Goal: Task Accomplishment & Management: Complete application form

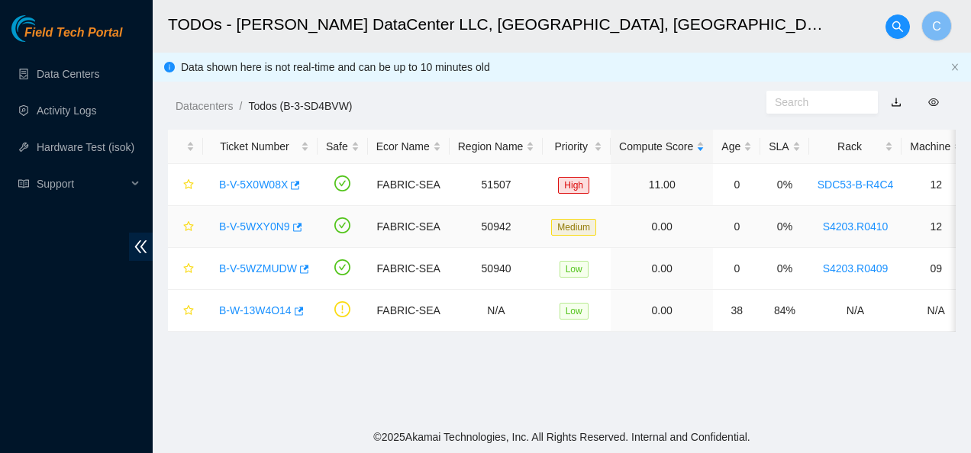
click at [250, 221] on link "B-V-5WXY0N9" at bounding box center [254, 227] width 71 height 12
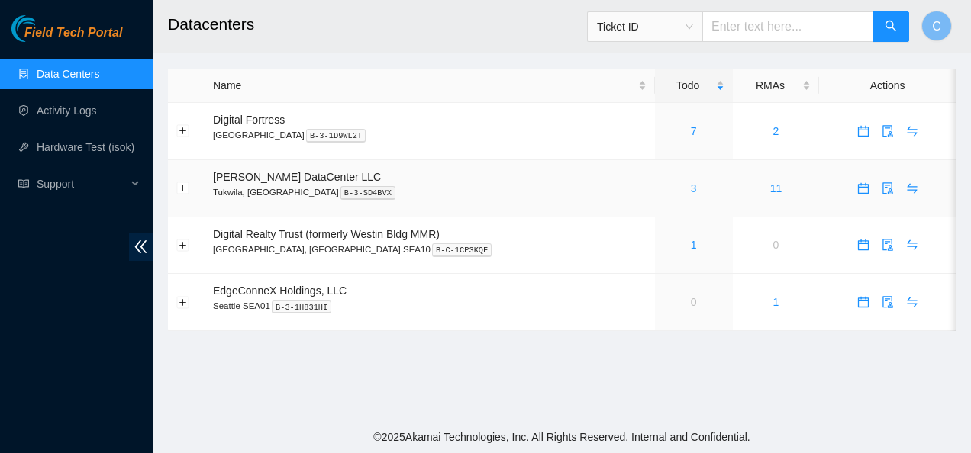
click at [691, 189] on link "3" at bounding box center [694, 188] width 6 height 12
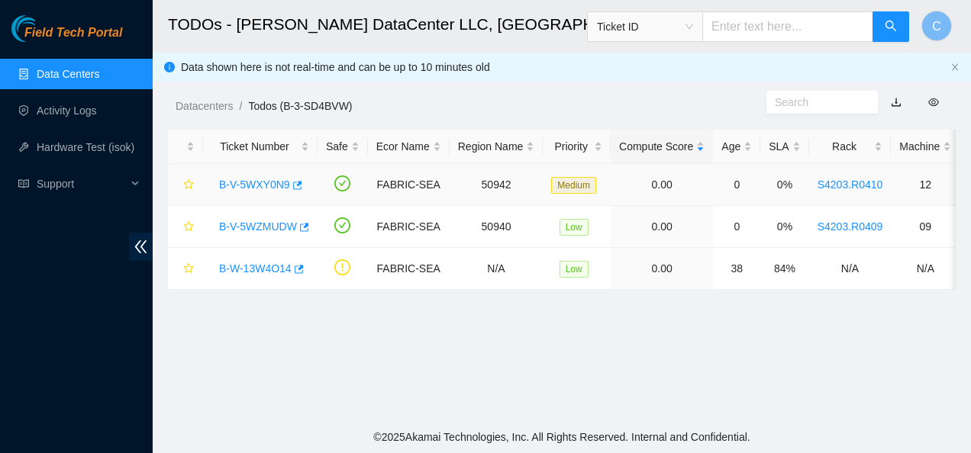
click at [243, 182] on link "B-V-5WXY0N9" at bounding box center [254, 185] width 71 height 12
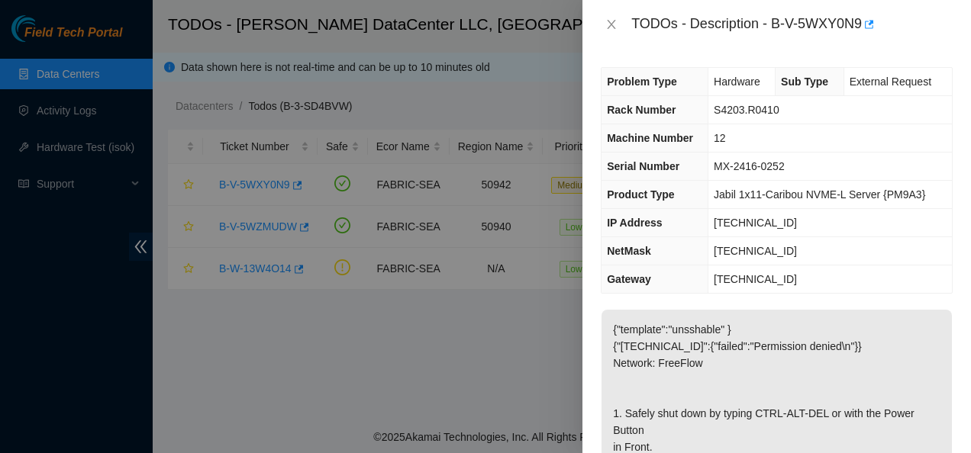
click at [920, 34] on div "TODOs - Description - B-V-5WXY0N9" at bounding box center [791, 24] width 321 height 24
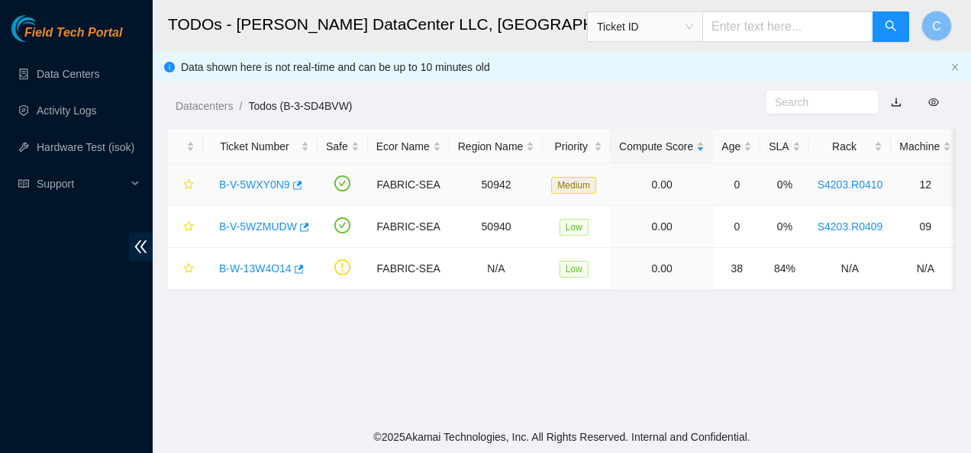
click at [253, 188] on link "B-V-5WXY0N9" at bounding box center [254, 185] width 71 height 12
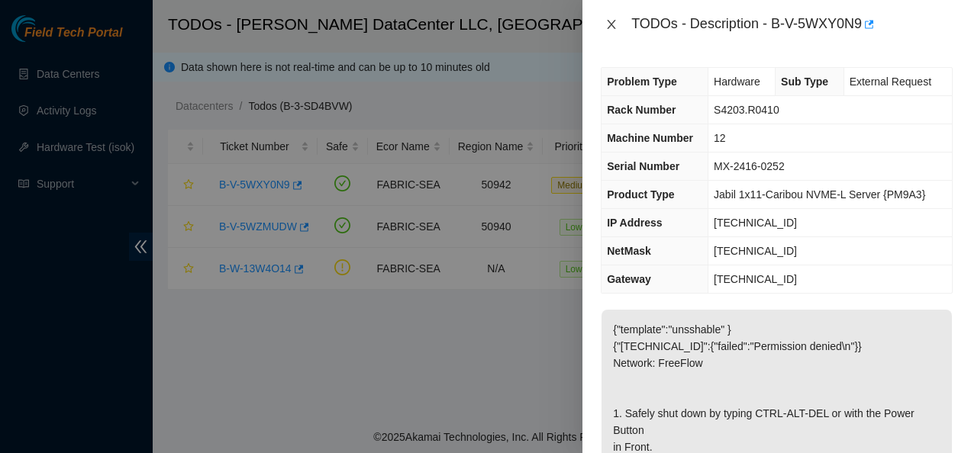
click at [604, 26] on button "Close" at bounding box center [611, 25] width 21 height 15
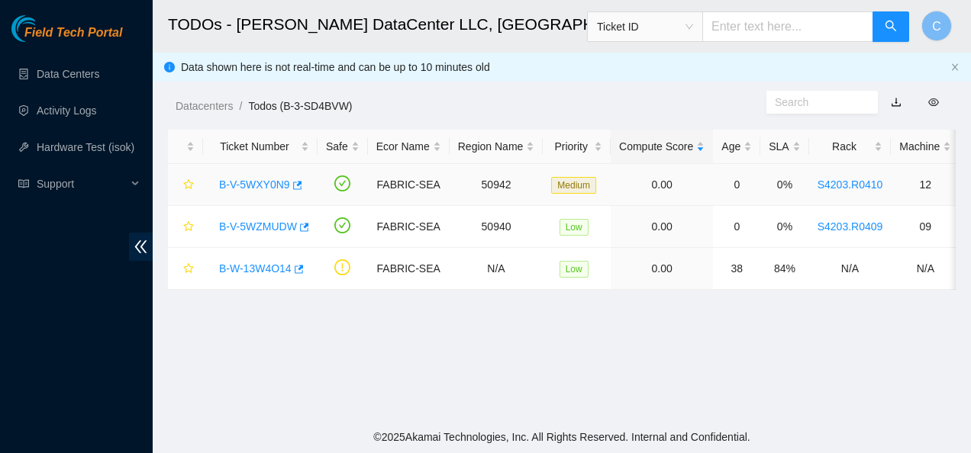
click at [266, 182] on link "B-V-5WXY0N9" at bounding box center [254, 185] width 71 height 12
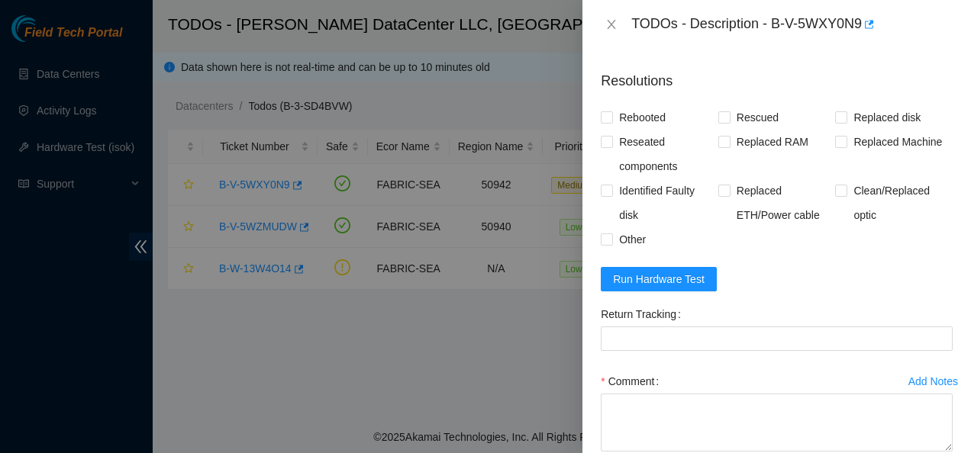
scroll to position [673, 0]
click at [455, 250] on div at bounding box center [485, 226] width 971 height 453
click at [691, 288] on span "Run Hardware Test" at bounding box center [659, 279] width 92 height 17
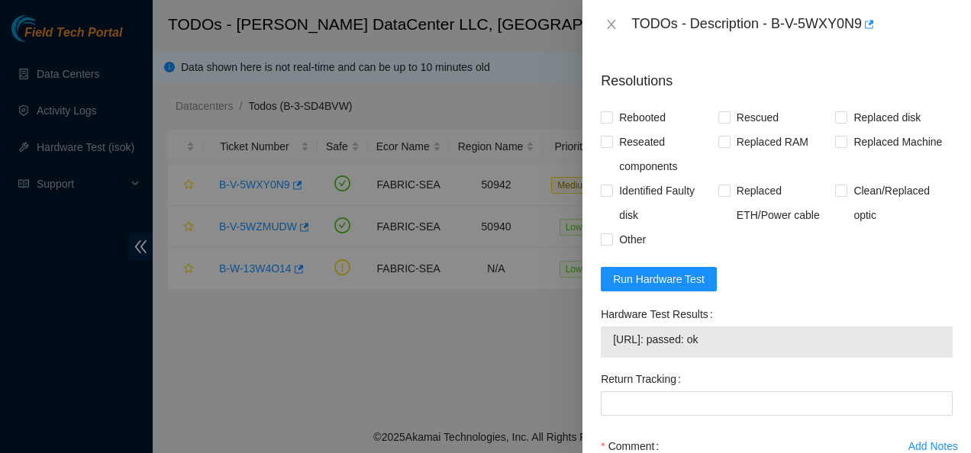
drag, startPoint x: 725, startPoint y: 358, endPoint x: 650, endPoint y: 362, distance: 74.9
click at [650, 348] on span "23.46.208.207: passed: ok" at bounding box center [776, 339] width 327 height 17
drag, startPoint x: 650, startPoint y: 362, endPoint x: 607, endPoint y: 352, distance: 44.6
click at [607, 352] on div "23.46.208.207: passed: ok" at bounding box center [777, 342] width 352 height 31
drag, startPoint x: 607, startPoint y: 352, endPoint x: 781, endPoint y: 372, distance: 175.1
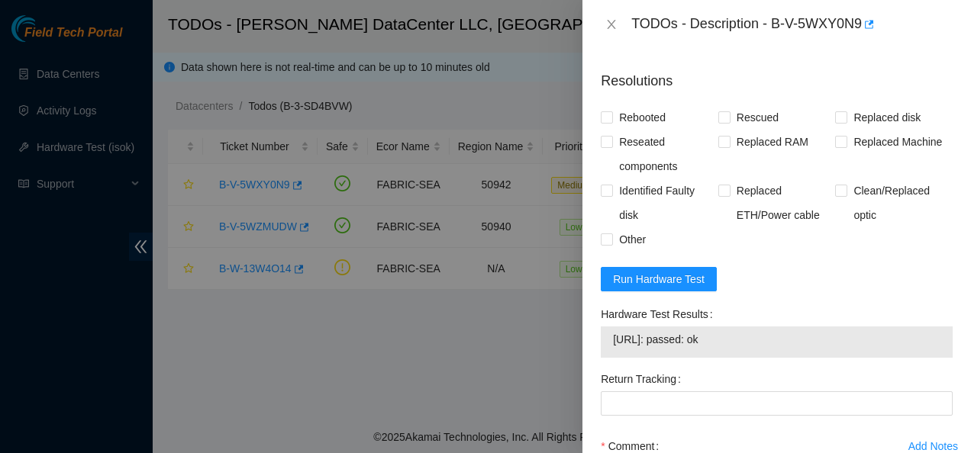
click at [781, 358] on div "23.46.208.207: passed: ok" at bounding box center [777, 342] width 352 height 31
click at [608, 122] on input "Rebooted" at bounding box center [606, 116] width 11 height 11
checkbox input "true"
click at [604, 147] on input "Reseated components" at bounding box center [606, 141] width 11 height 11
checkbox input "true"
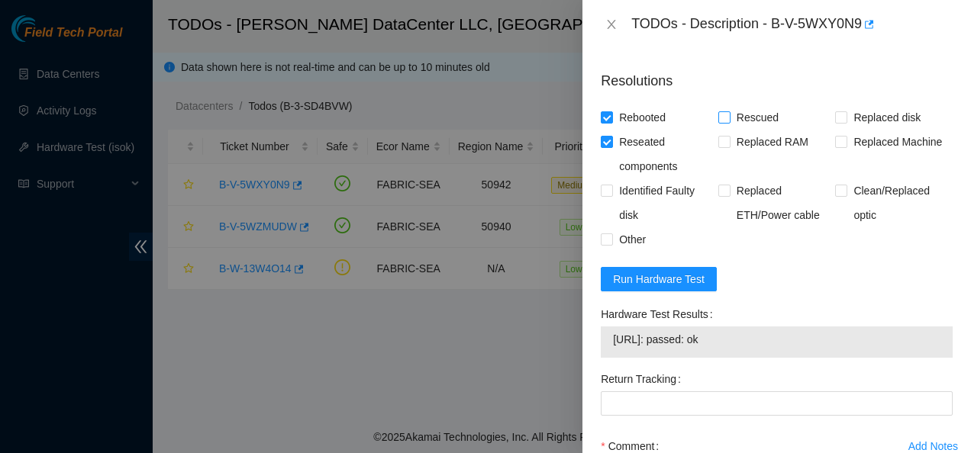
click at [718, 122] on input "Rescued" at bounding box center [723, 116] width 11 height 11
checkbox input "true"
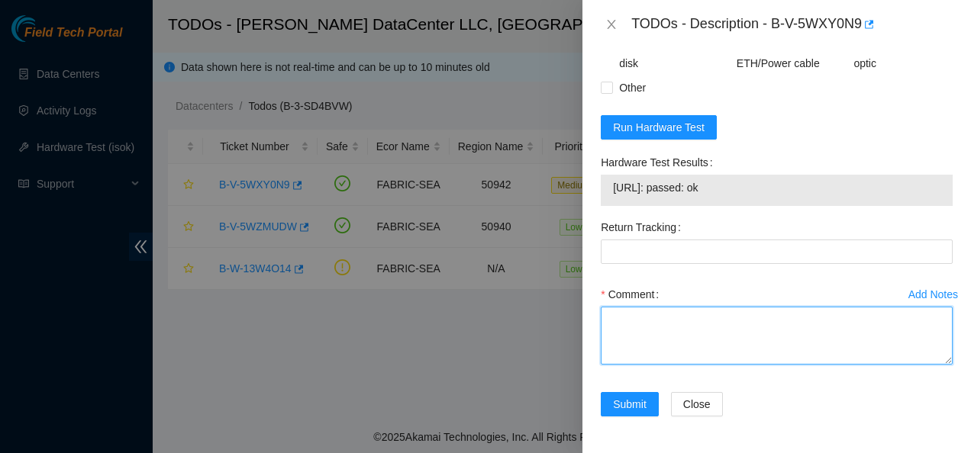
click at [749, 328] on textarea "Comment" at bounding box center [777, 336] width 352 height 58
paste textarea "Contacted NOCC to see if safe to work Reseated all drives Rebooted and rescued …"
type textarea "Contacted NOCC to see if safe to work Reseated all drives Rebooted and rescued …"
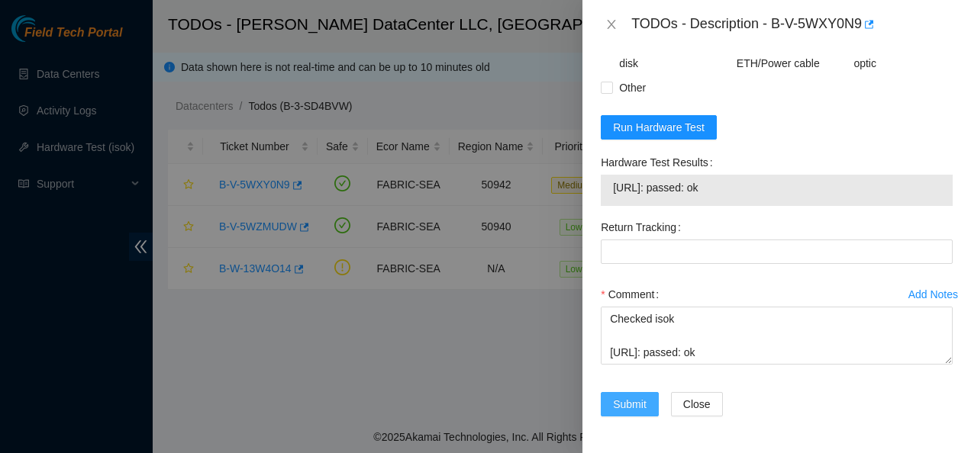
click at [627, 398] on span "Submit" at bounding box center [630, 404] width 34 height 17
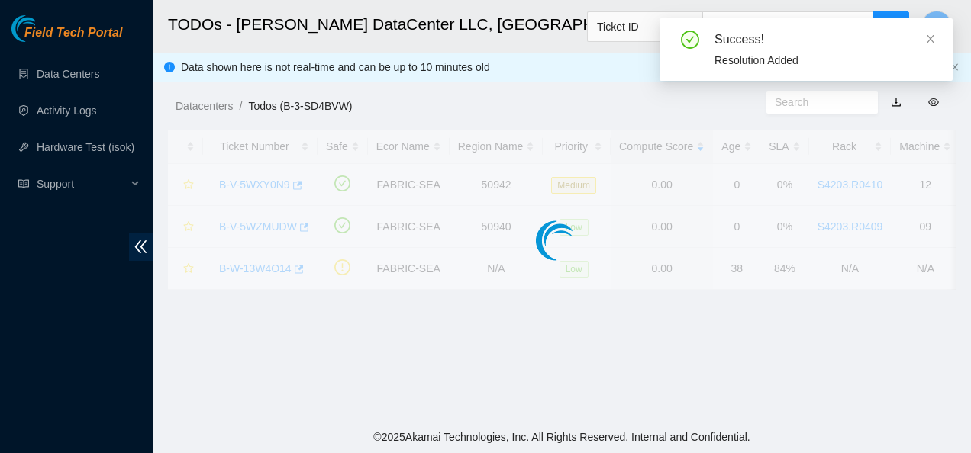
scroll to position [498, 0]
